Goal: Understand process/instructions: Learn how to perform a task or action

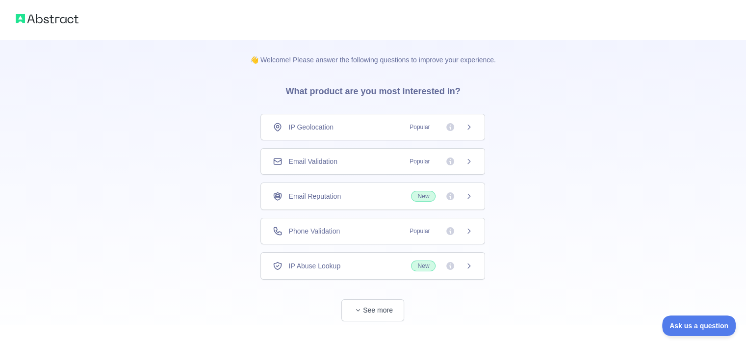
click at [425, 166] on div "Email Validation Popular" at bounding box center [373, 161] width 225 height 27
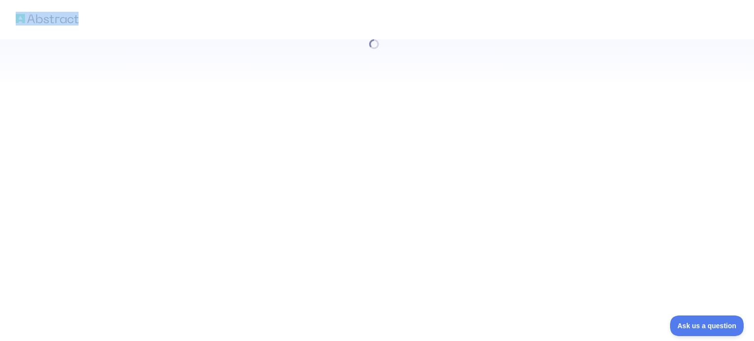
click at [459, 158] on div at bounding box center [377, 170] width 754 height 341
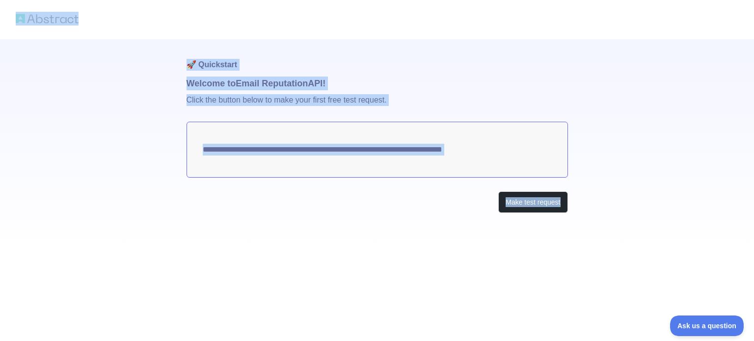
click at [337, 239] on div "**********" at bounding box center [376, 145] width 381 height 213
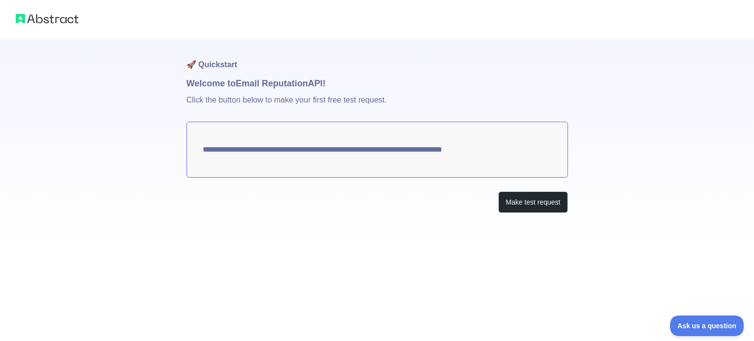
click at [510, 155] on textarea "**********" at bounding box center [376, 150] width 381 height 56
drag, startPoint x: 545, startPoint y: 149, endPoint x: 377, endPoint y: 150, distance: 168.3
click at [377, 150] on textarea "**********" at bounding box center [376, 150] width 381 height 56
click at [528, 206] on button "Make test request" at bounding box center [532, 202] width 69 height 22
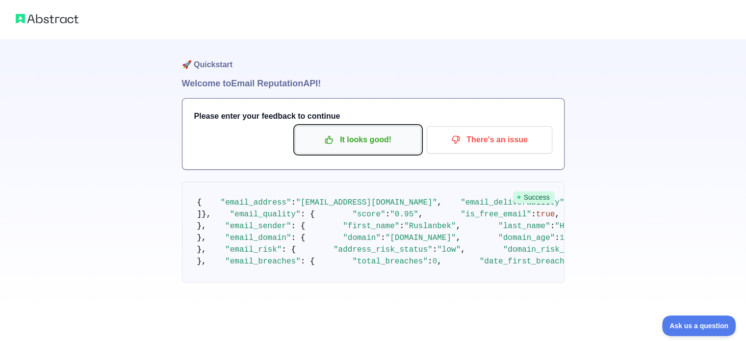
click at [405, 147] on p "It looks good!" at bounding box center [358, 140] width 111 height 17
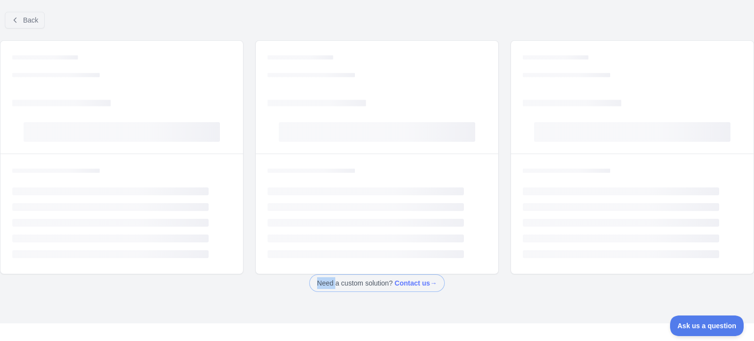
click at [397, 146] on div "Loading... Loading... Loading... Loading..." at bounding box center [377, 97] width 242 height 113
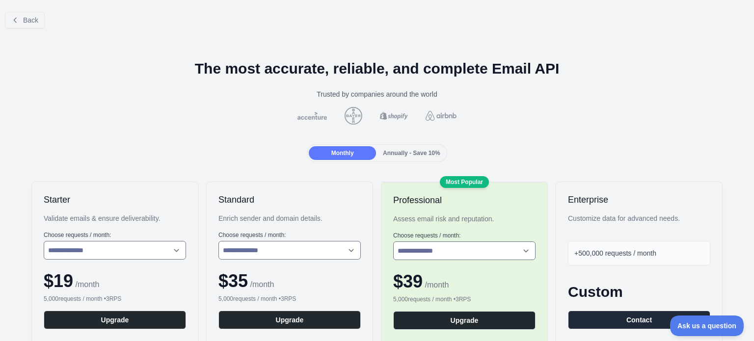
click at [411, 151] on span "Annually - Save 10%" at bounding box center [411, 153] width 57 height 7
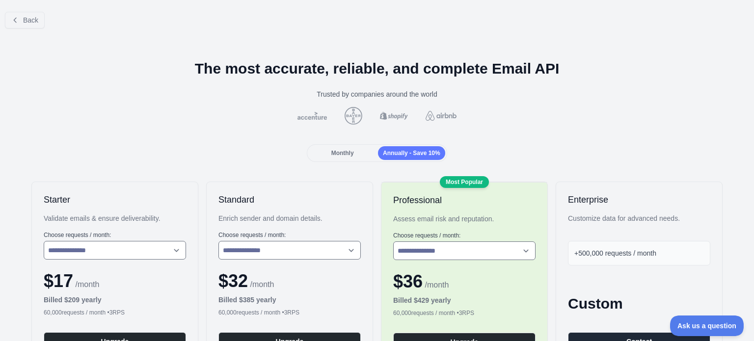
click at [359, 144] on div "Monthly Annually - Save 10%" at bounding box center [377, 153] width 140 height 18
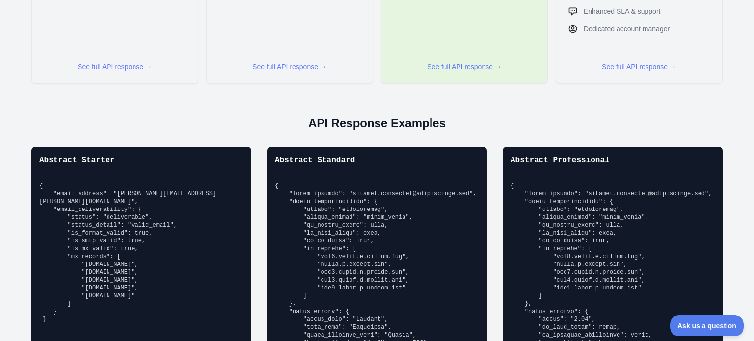
scroll to position [736, 0]
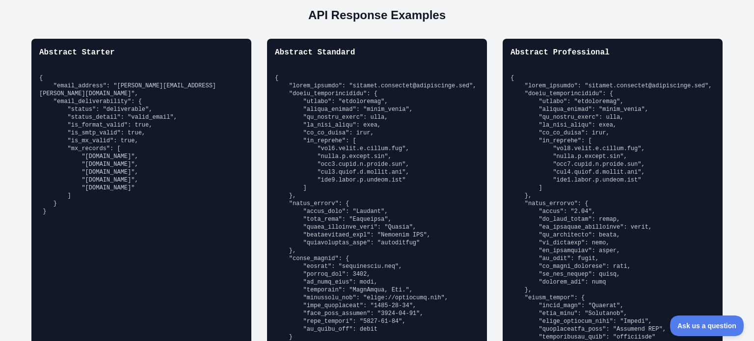
click at [175, 98] on pre "{ "email_address": "[PERSON_NAME][EMAIL_ADDRESS][PERSON_NAME][DOMAIN_NAME]", "e…" at bounding box center [141, 144] width 204 height 141
click at [160, 134] on pre "{ "email_address": "[PERSON_NAME][EMAIL_ADDRESS][PERSON_NAME][DOMAIN_NAME]", "e…" at bounding box center [141, 144] width 204 height 141
click at [182, 98] on pre "{ "email_address": "[PERSON_NAME][EMAIL_ADDRESS][PERSON_NAME][DOMAIN_NAME]", "e…" at bounding box center [141, 144] width 204 height 141
click at [151, 88] on pre "{ "email_address": "[PERSON_NAME][EMAIL_ADDRESS][PERSON_NAME][DOMAIN_NAME]", "e…" at bounding box center [141, 144] width 204 height 141
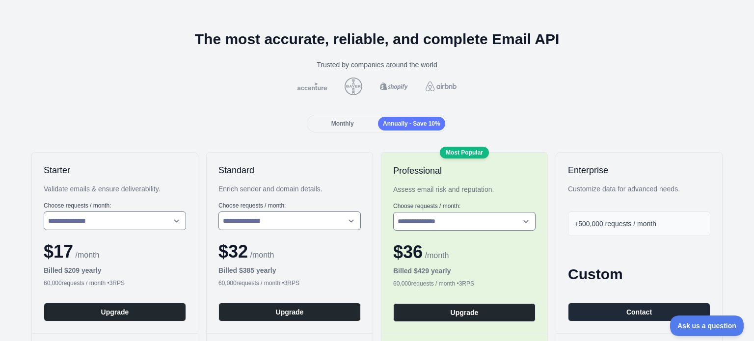
scroll to position [0, 0]
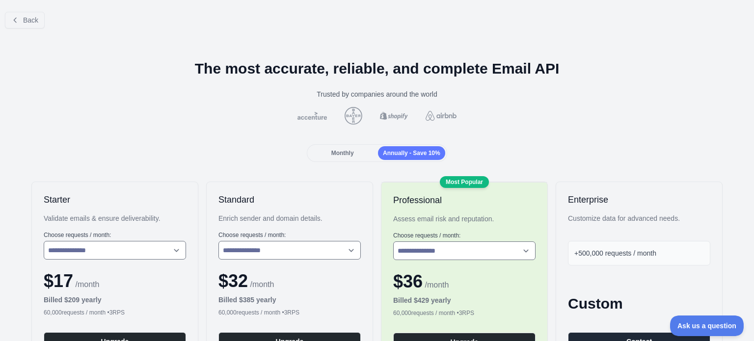
click at [42, 29] on div "Back" at bounding box center [377, 20] width 754 height 32
click at [40, 29] on div "Back" at bounding box center [377, 20] width 754 height 32
click at [40, 23] on button "Back" at bounding box center [25, 20] width 40 height 17
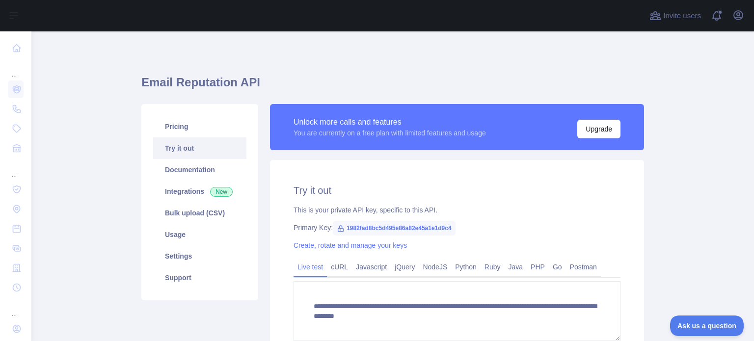
scroll to position [49, 0]
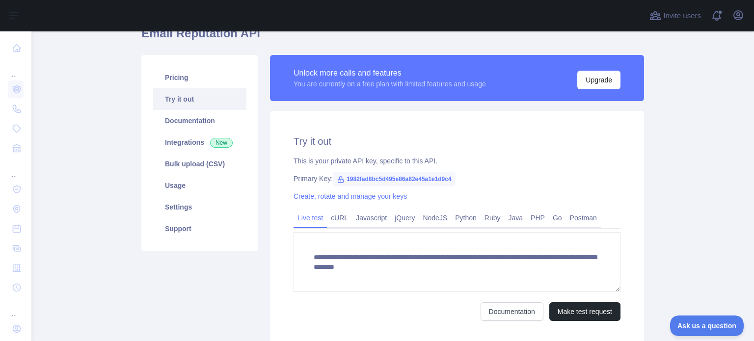
click at [435, 180] on span "1982fad8bc5d495e86a82e45a1e1d9c4" at bounding box center [394, 179] width 123 height 15
drag, startPoint x: 453, startPoint y: 178, endPoint x: 446, endPoint y: 178, distance: 7.9
click at [448, 178] on div "Primary Key: 1982fad8bc5d495e86a82e45a1e1d9c4" at bounding box center [456, 179] width 327 height 10
drag, startPoint x: 446, startPoint y: 178, endPoint x: 342, endPoint y: 176, distance: 104.1
click at [342, 176] on span "1982fad8bc5d495e86a82e45a1e1d9c4" at bounding box center [394, 179] width 123 height 15
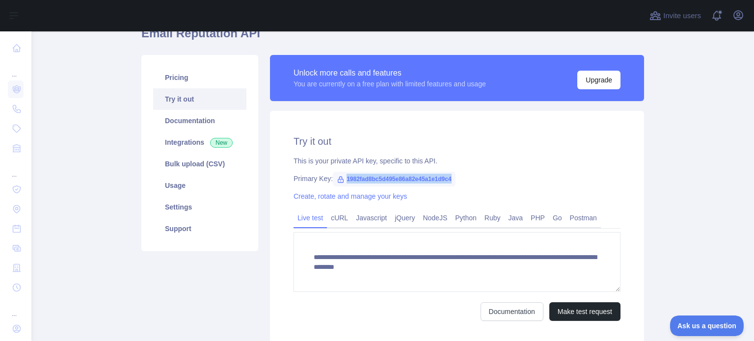
copy span "1982fad8bc5d495e86a82e45a1e1d9c4"
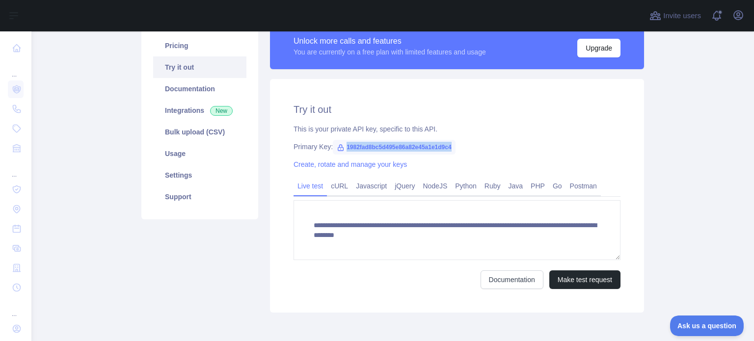
scroll to position [98, 0]
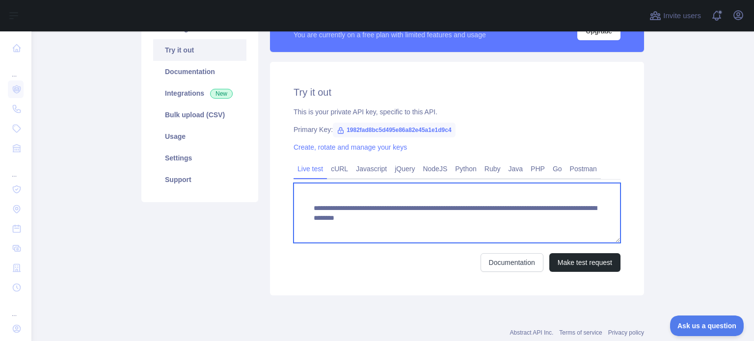
click at [457, 233] on textarea "**********" at bounding box center [456, 213] width 327 height 60
click at [473, 225] on textarea "**********" at bounding box center [456, 213] width 327 height 60
drag, startPoint x: 603, startPoint y: 219, endPoint x: 311, endPoint y: 201, distance: 292.6
click at [311, 201] on textarea "**********" at bounding box center [456, 213] width 327 height 60
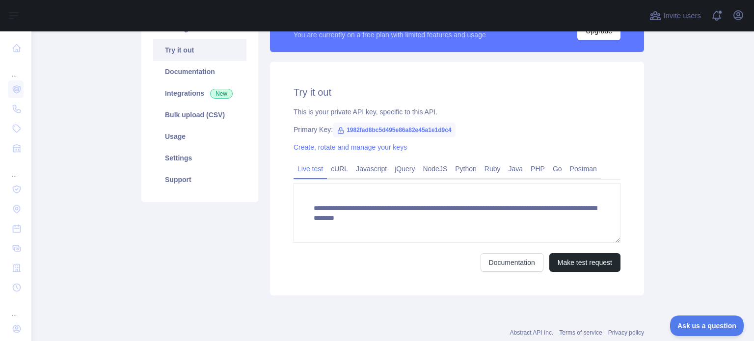
drag, startPoint x: 338, startPoint y: 169, endPoint x: 373, endPoint y: 229, distance: 69.5
click at [338, 169] on link "cURL" at bounding box center [339, 169] width 25 height 16
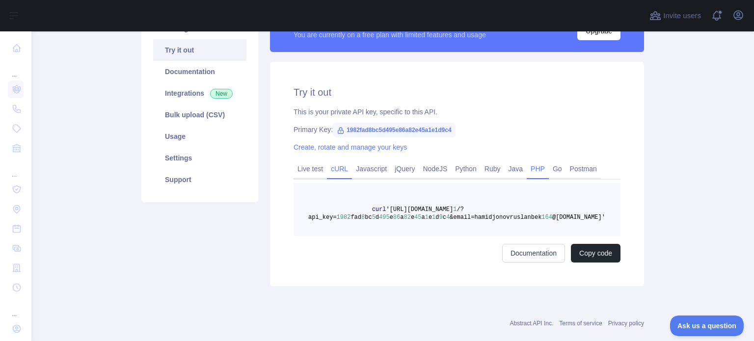
click at [531, 168] on link "PHP" at bounding box center [538, 169] width 22 height 16
